Goal: Task Accomplishment & Management: Complete application form

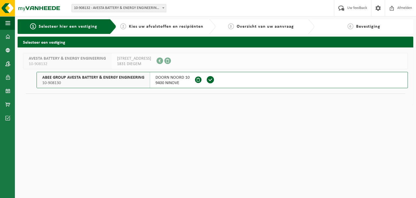
click at [163, 78] on span "DOORN NOORD 10" at bounding box center [172, 77] width 34 height 5
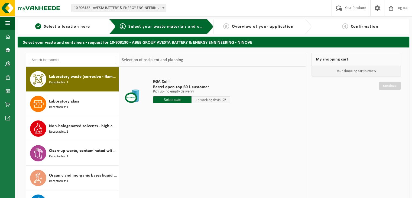
click at [177, 100] on input "text" at bounding box center [172, 99] width 38 height 7
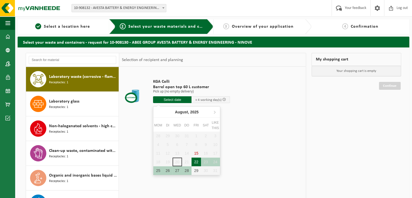
click at [196, 163] on font "22" at bounding box center [196, 162] width 4 height 4
type input "Van 2025-08-22"
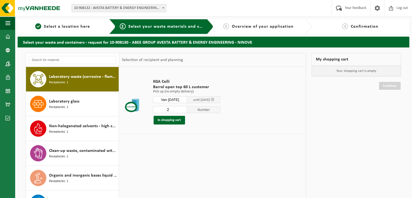
click at [185, 107] on input "2" at bounding box center [170, 109] width 34 height 7
click at [185, 107] on input "3" at bounding box center [170, 109] width 34 height 7
click at [185, 107] on input "4" at bounding box center [170, 109] width 34 height 7
click at [185, 107] on input "5" at bounding box center [170, 109] width 34 height 7
click at [185, 107] on input "6" at bounding box center [170, 109] width 34 height 7
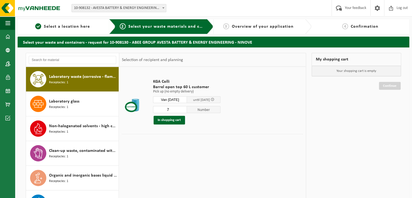
click at [185, 107] on input "7" at bounding box center [170, 109] width 34 height 7
click at [185, 107] on input "8" at bounding box center [170, 109] width 34 height 7
click at [185, 107] on input "9" at bounding box center [170, 109] width 34 height 7
type input "10"
click at [185, 107] on input "10" at bounding box center [170, 109] width 34 height 7
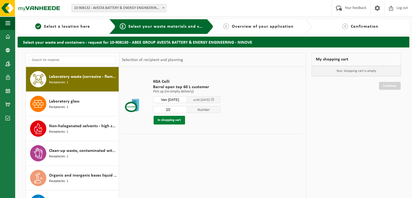
click at [173, 118] on font "In shopping cart" at bounding box center [169, 120] width 23 height 4
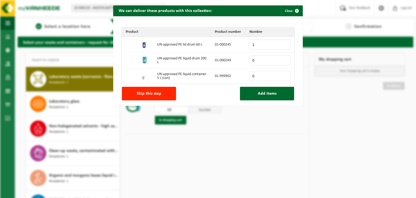
click at [284, 44] on input "1" at bounding box center [269, 45] width 41 height 10
click at [284, 44] on input "2" at bounding box center [269, 45] width 41 height 10
click at [284, 44] on input "3" at bounding box center [269, 45] width 41 height 10
click at [284, 44] on input "4" at bounding box center [269, 45] width 41 height 10
click at [284, 44] on input "5" at bounding box center [269, 45] width 41 height 10
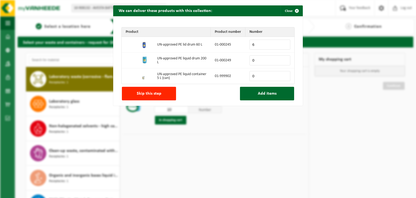
click at [284, 44] on input "6" at bounding box center [269, 45] width 41 height 10
click at [284, 44] on input "7" at bounding box center [269, 45] width 41 height 10
click at [284, 44] on input "8" at bounding box center [269, 45] width 41 height 10
click at [284, 44] on input "9" at bounding box center [269, 45] width 41 height 10
click at [284, 44] on input "10" at bounding box center [269, 45] width 41 height 10
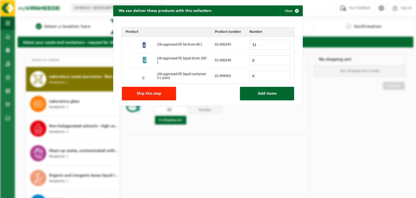
click at [284, 44] on input "11" at bounding box center [269, 45] width 41 height 10
click at [284, 44] on input "12" at bounding box center [269, 45] width 41 height 10
click at [284, 44] on input "13" at bounding box center [269, 45] width 41 height 10
type input "14"
click at [284, 44] on input "14" at bounding box center [269, 45] width 41 height 10
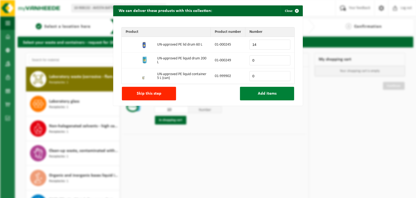
click at [261, 93] on font "Add items" at bounding box center [267, 93] width 19 height 4
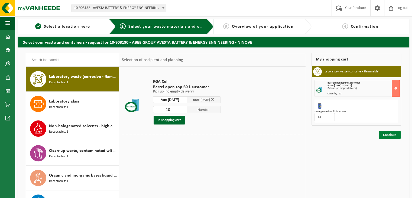
click at [389, 134] on font "Continue" at bounding box center [390, 135] width 14 height 4
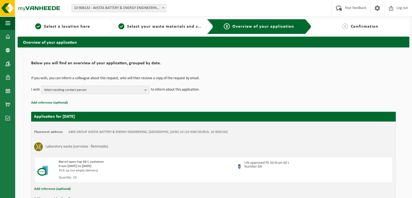
click at [134, 90] on span "Select existing contact person" at bounding box center [93, 90] width 98 height 8
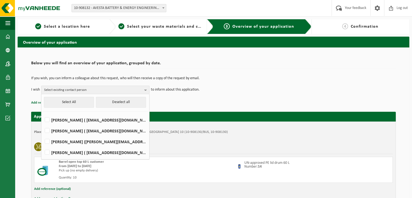
scroll to position [35, 0]
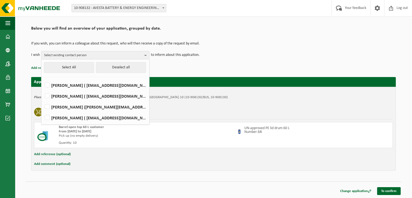
click at [186, 70] on p "Add reference (optional)" at bounding box center [213, 67] width 365 height 7
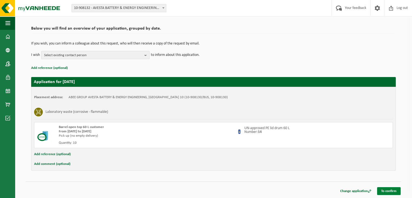
click at [388, 191] on font "To confirm" at bounding box center [388, 191] width 15 height 4
